Goal: Task Accomplishment & Management: Complete application form

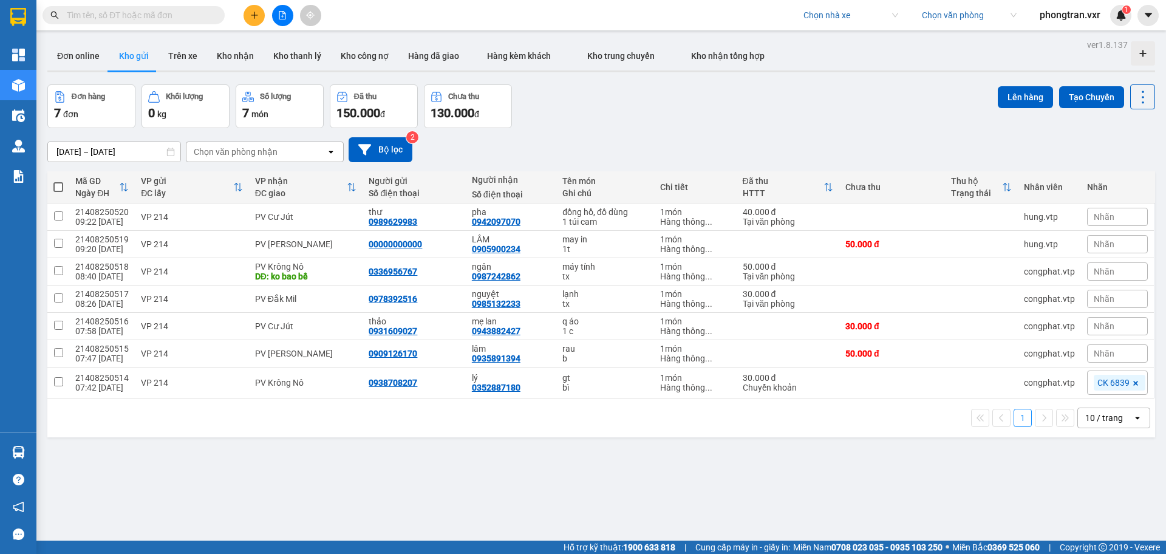
click at [118, 12] on input "text" at bounding box center [138, 15] width 143 height 13
paste input "ĐN250811002"
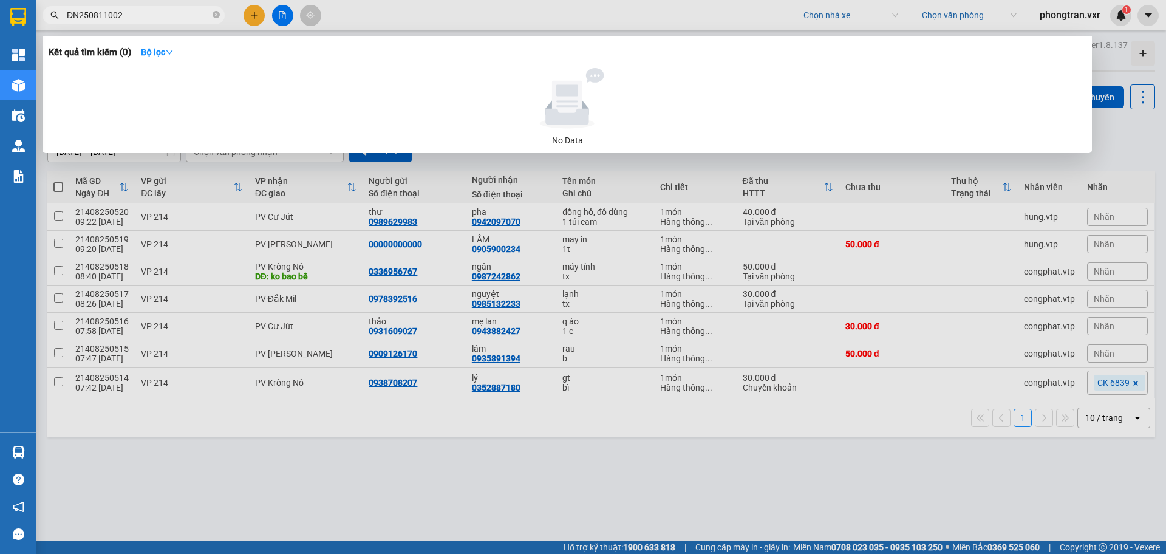
type input "ĐN250811002"
click at [814, 15] on div at bounding box center [583, 277] width 1166 height 554
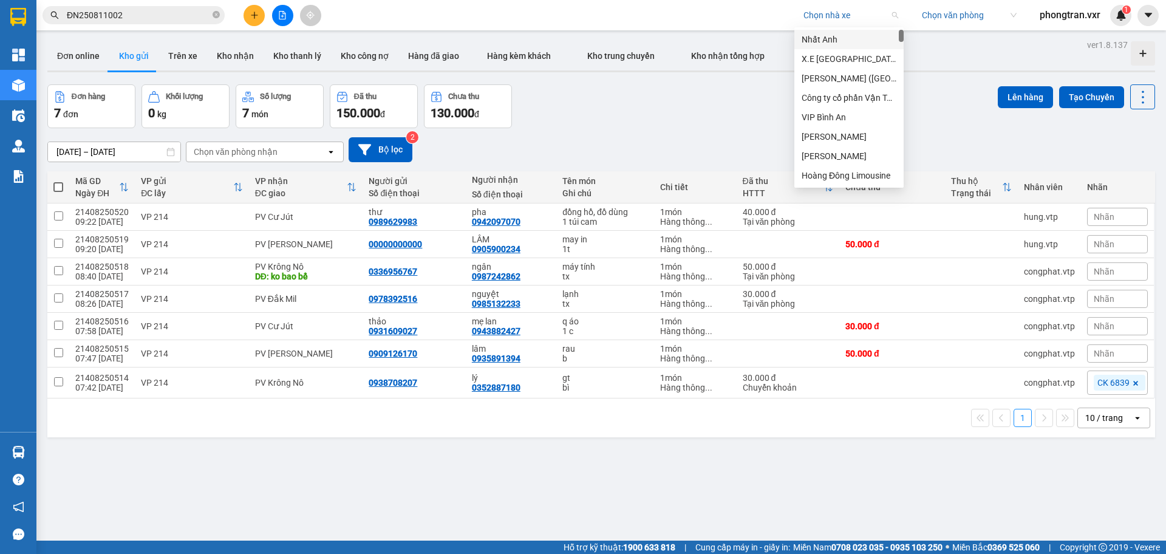
click at [822, 19] on input "search" at bounding box center [846, 15] width 86 height 18
type input "moc thao"
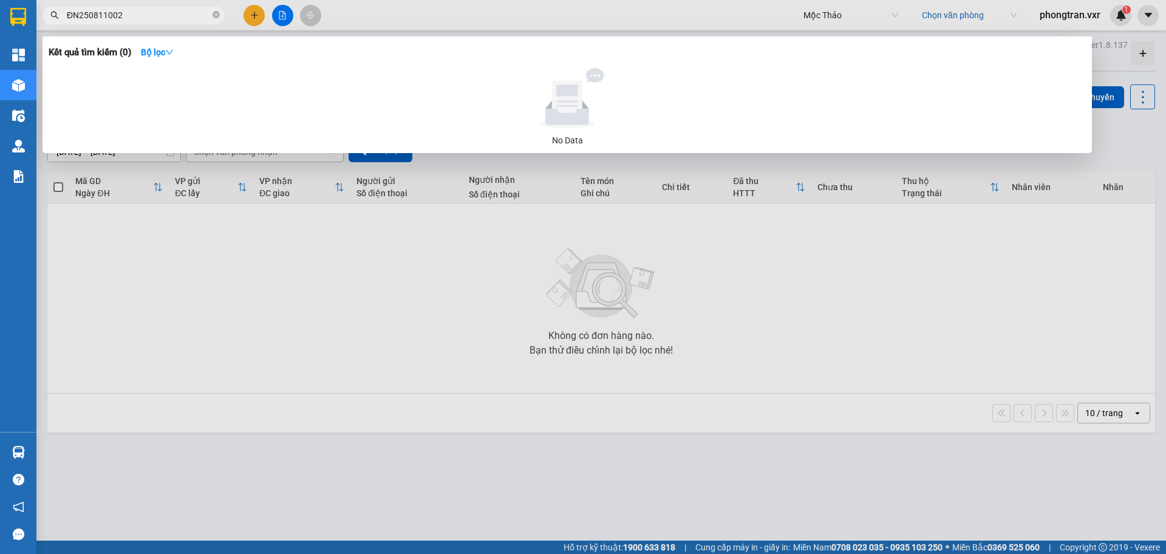
click at [145, 17] on input "ĐN250811002" at bounding box center [138, 15] width 143 height 13
click at [554, 275] on div at bounding box center [583, 277] width 1166 height 554
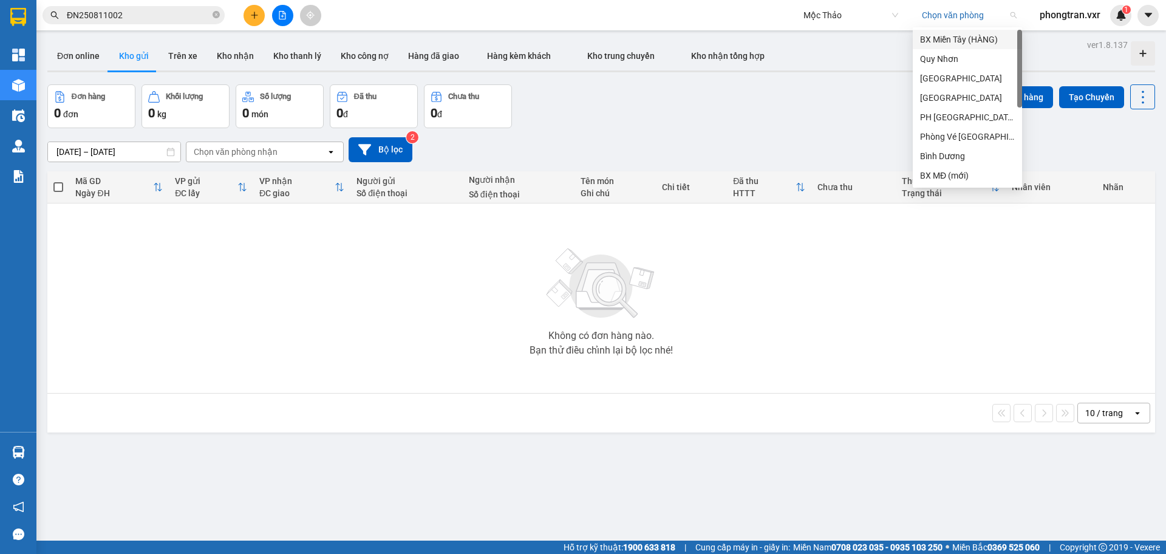
click at [937, 17] on input "search" at bounding box center [965, 15] width 86 height 18
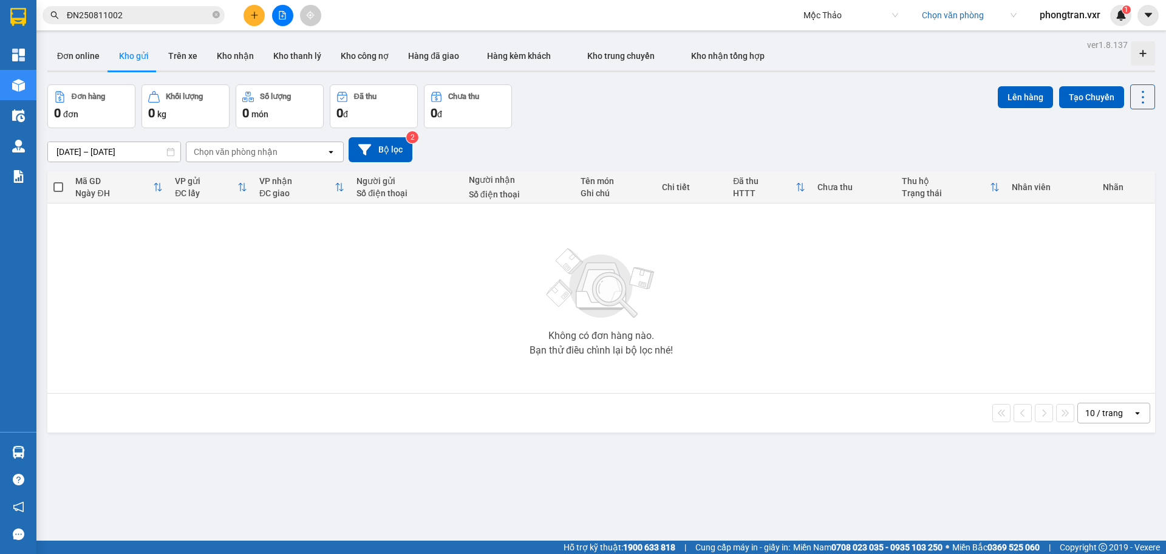
click at [166, 24] on div "Kết quả tìm kiếm ( 0 ) Bộ lọc No Data ĐN250811002" at bounding box center [118, 15] width 237 height 21
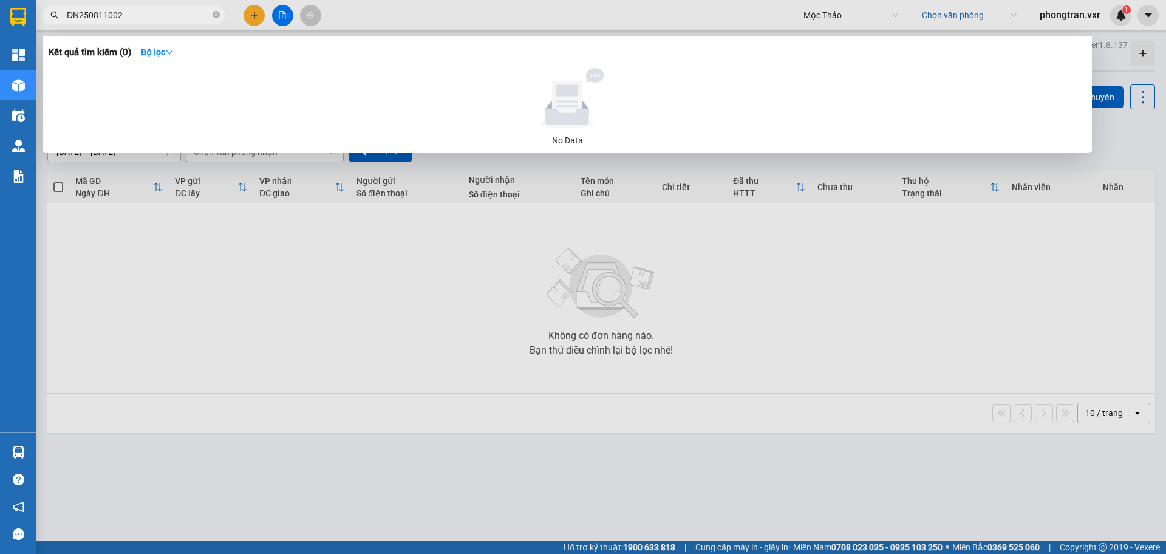
click at [162, 19] on input "ĐN250811002" at bounding box center [138, 15] width 143 height 13
click at [75, 16] on input "ĐN250811002" at bounding box center [138, 15] width 143 height 13
click at [69, 14] on input "ĐN250811002" at bounding box center [138, 15] width 143 height 13
click at [440, 269] on div at bounding box center [583, 277] width 1166 height 554
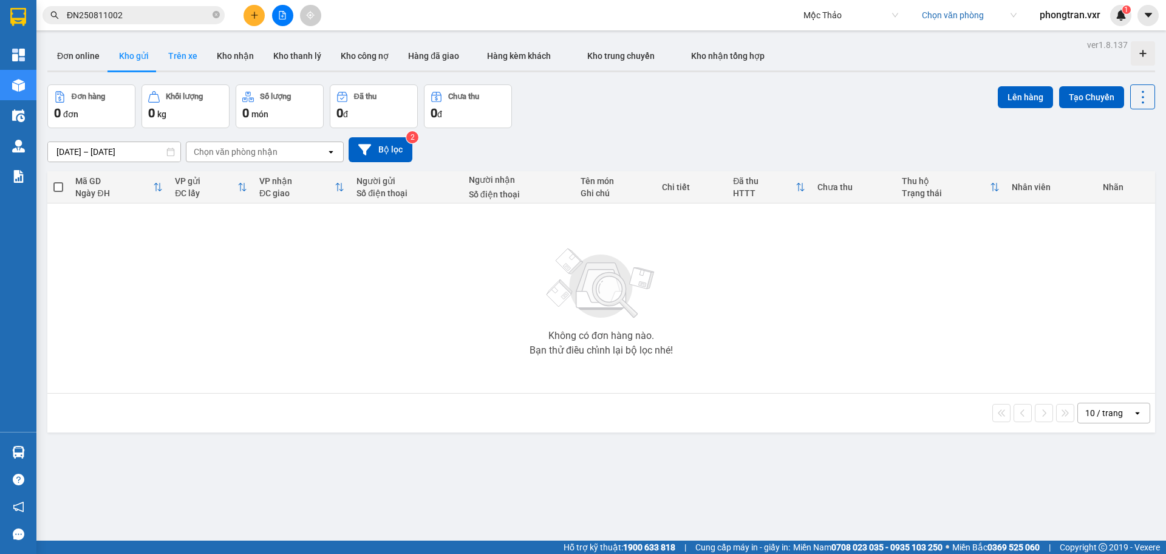
click at [162, 61] on button "Trên xe" at bounding box center [182, 55] width 49 height 29
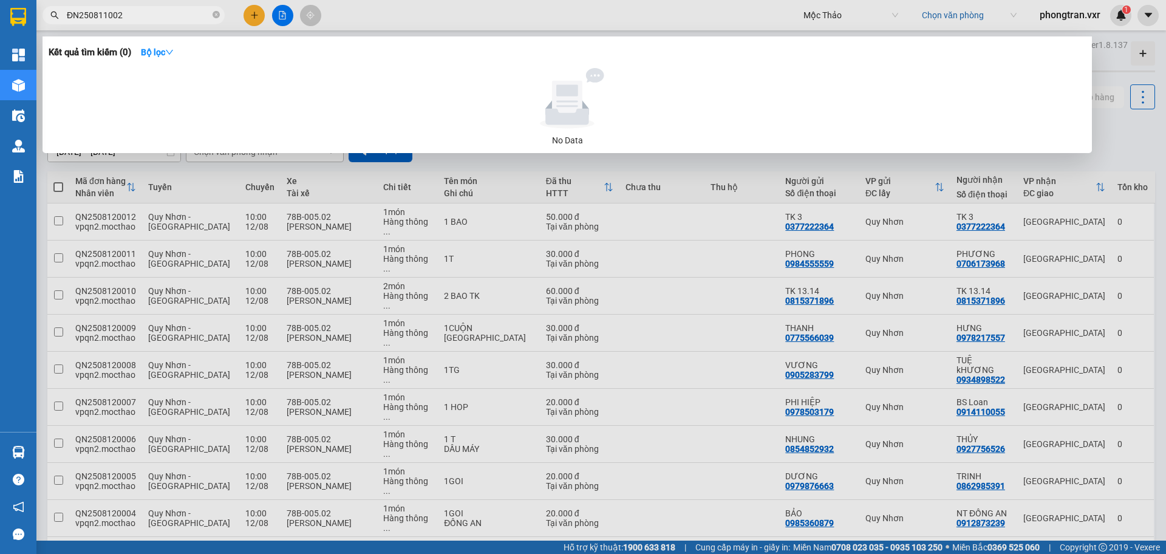
click at [125, 14] on input "ĐN250811002" at bounding box center [138, 15] width 143 height 13
paste input "2"
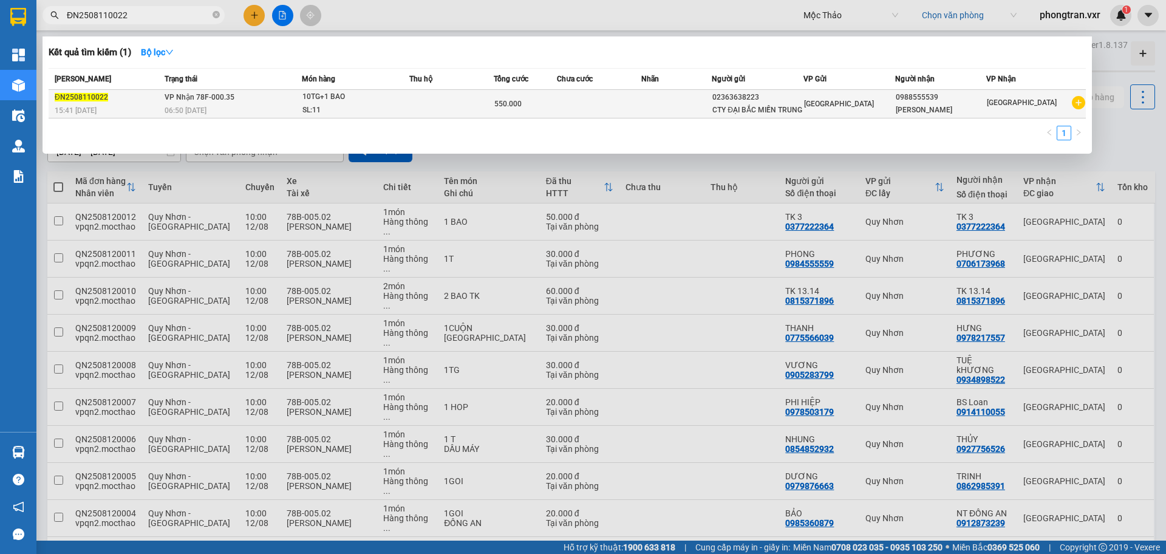
type input "ĐN2508110022"
click at [451, 110] on td at bounding box center [451, 104] width 84 height 29
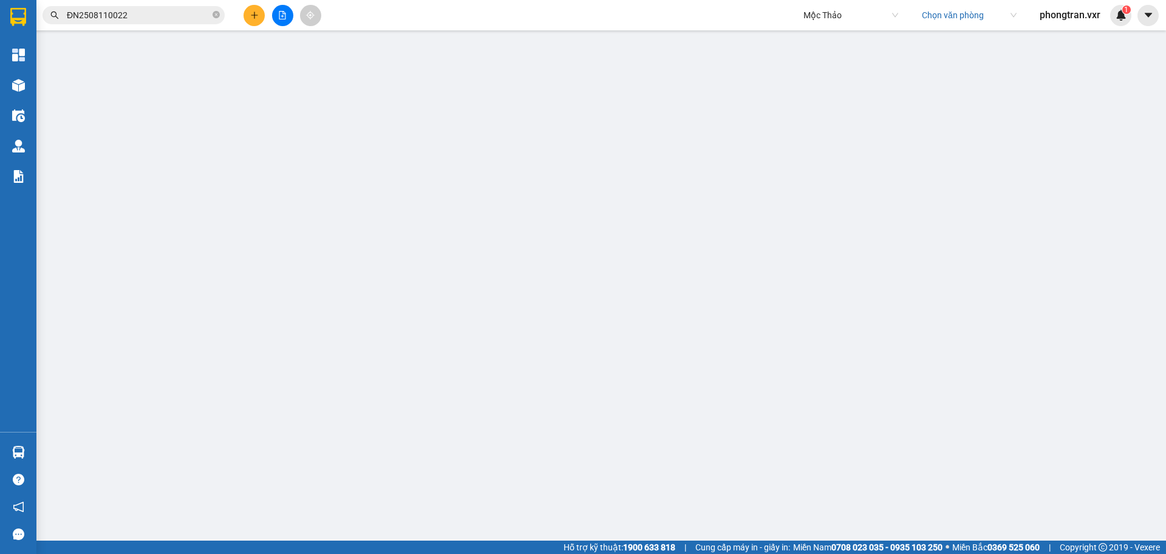
type input "02363638223"
type input "CTY ĐẠI BẮC MIỀN TRUNG"
type input "0988555539"
type input "MINH VŨ"
type input "0"
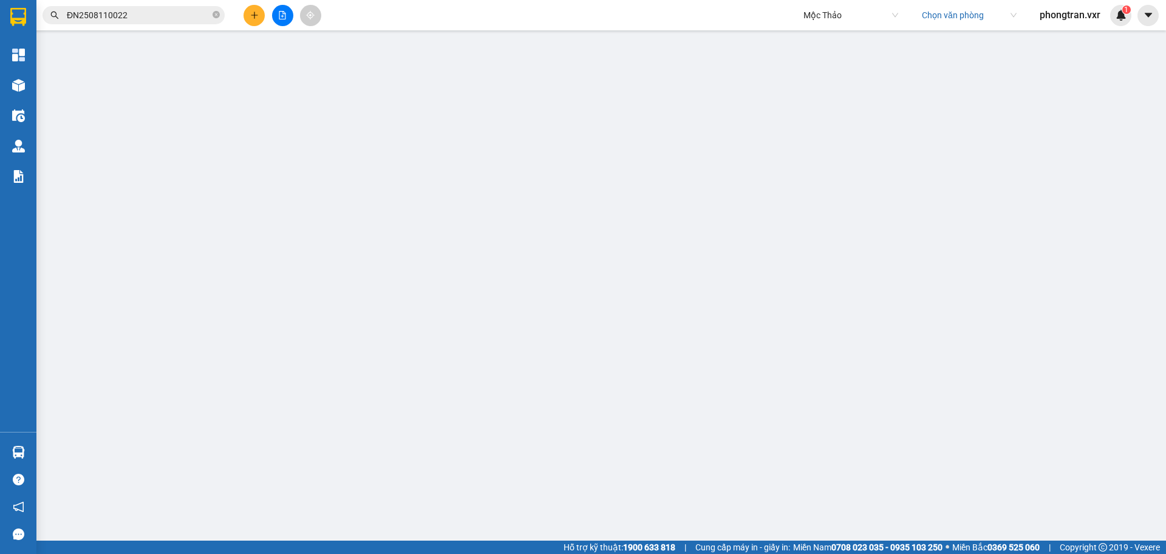
type input "550.000"
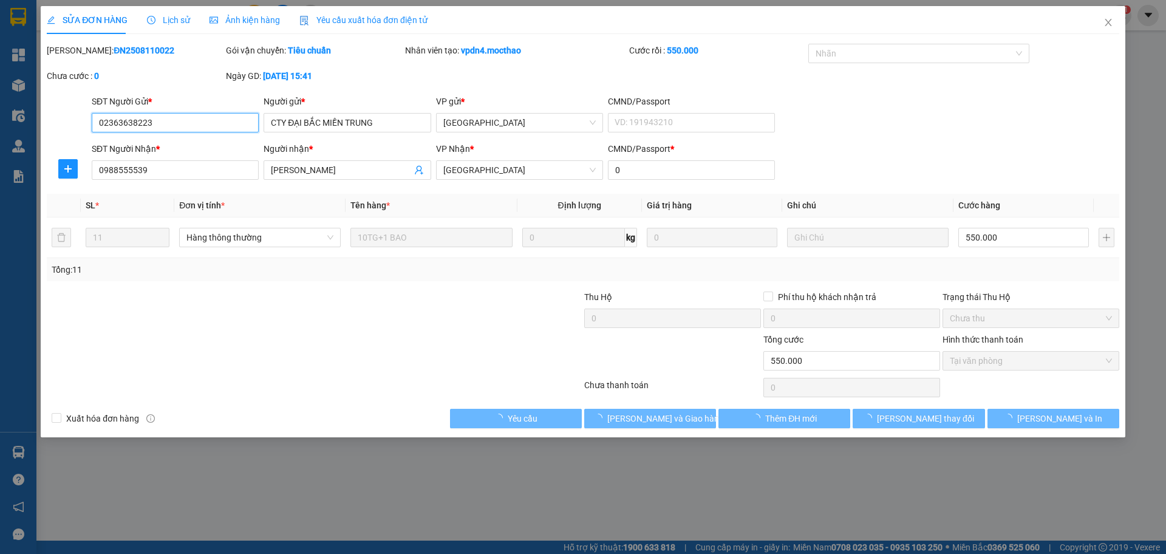
checkbox input "true"
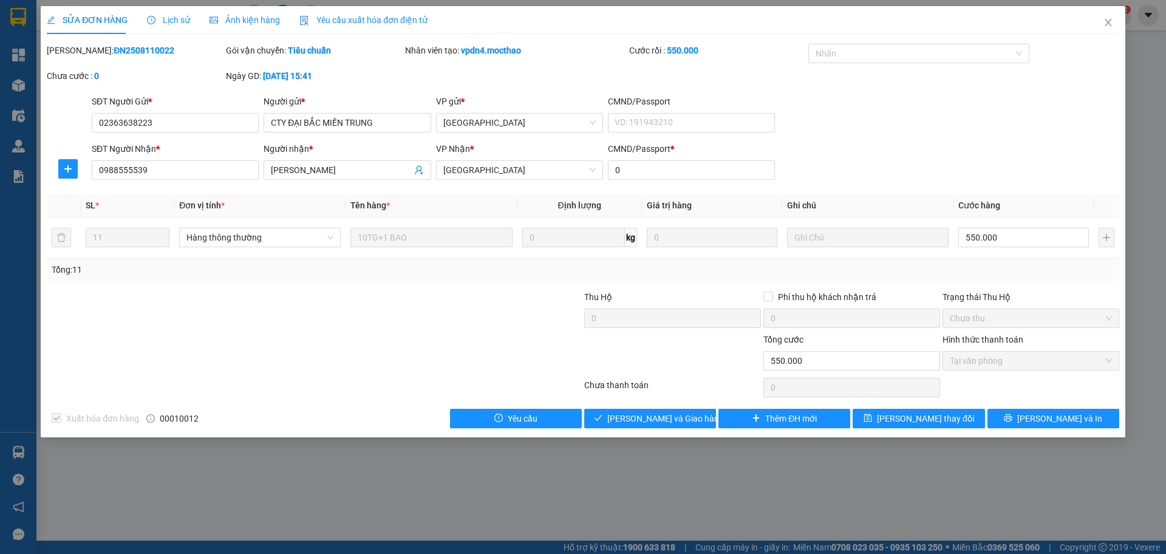
click at [362, 17] on span "Yêu cầu xuất hóa đơn điện tử" at bounding box center [363, 20] width 128 height 10
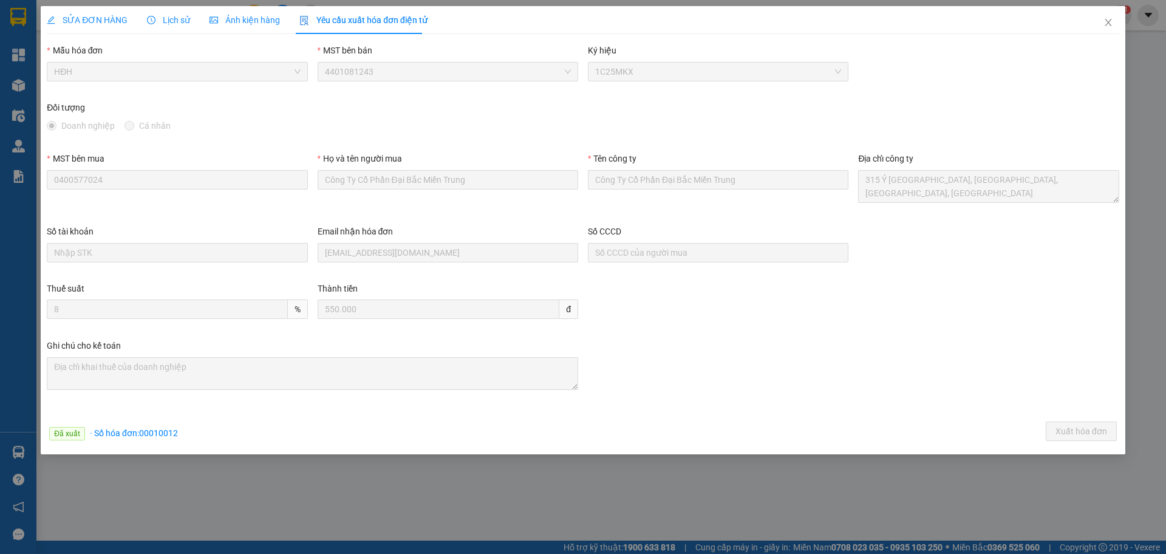
click at [95, 11] on div "SỬA ĐƠN HÀNG" at bounding box center [87, 20] width 81 height 28
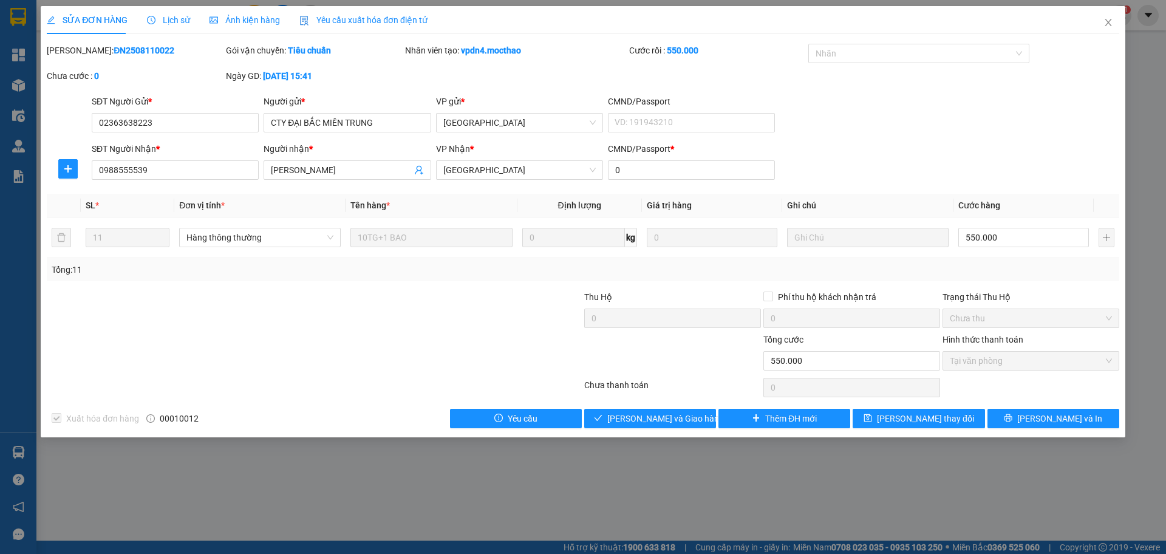
copy b "ĐN2508110022"
drag, startPoint x: 141, startPoint y: 53, endPoint x: 76, endPoint y: 59, distance: 65.3
click at [76, 59] on div "Mã ĐH: ĐN2508110022" at bounding box center [135, 57] width 179 height 26
click at [84, 56] on div "Mã ĐH: ĐN2508110022" at bounding box center [135, 50] width 177 height 13
drag, startPoint x: 135, startPoint y: 53, endPoint x: 84, endPoint y: 59, distance: 51.4
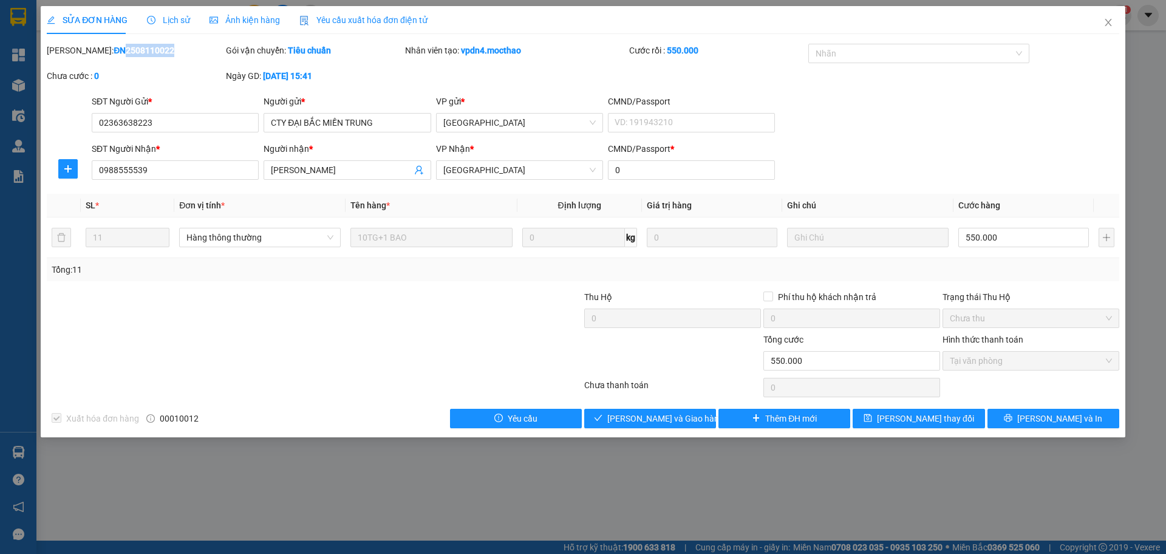
click at [84, 59] on div "Mã ĐH: ĐN2508110022" at bounding box center [135, 57] width 179 height 26
drag, startPoint x: 141, startPoint y: 47, endPoint x: 77, endPoint y: 53, distance: 64.0
click at [77, 53] on div "Mã ĐH: ĐN2508110022" at bounding box center [135, 50] width 177 height 13
copy b "ĐN2508110022"
